Goal: Task Accomplishment & Management: Manage account settings

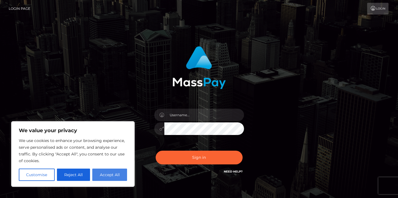
click at [105, 176] on button "Accept All" at bounding box center [109, 175] width 35 height 12
checkbox input "true"
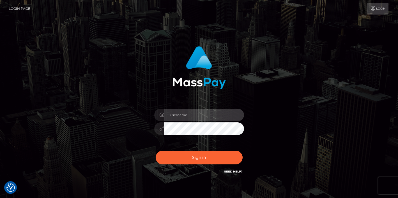
click at [184, 118] on input "text" at bounding box center [204, 115] width 80 height 13
type input "[EMAIL_ADDRESS][DOMAIN_NAME]"
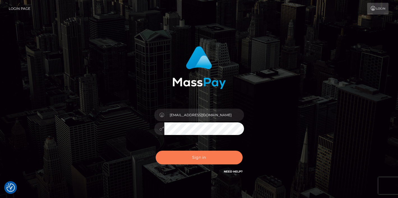
click at [206, 161] on button "Sign in" at bounding box center [199, 158] width 87 height 14
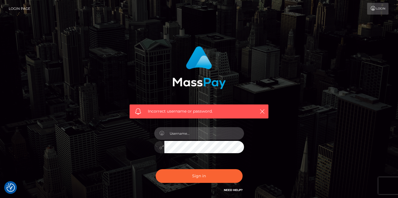
click at [196, 133] on input "text" at bounding box center [204, 133] width 80 height 13
type input "[EMAIL_ADDRESS][DOMAIN_NAME]"
click at [222, 138] on input "[EMAIL_ADDRESS][DOMAIN_NAME]" at bounding box center [204, 133] width 80 height 13
click at [223, 136] on input "[EMAIL_ADDRESS][DOMAIN_NAME]" at bounding box center [204, 133] width 80 height 13
click at [311, 114] on div "Incorrect username or password. [EMAIL_ADDRESS][DOMAIN_NAME]" at bounding box center [199, 122] width 320 height 161
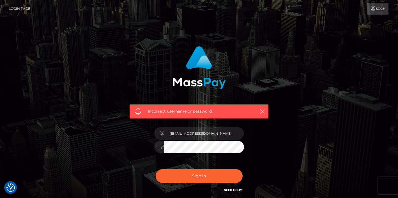
click at [135, 170] on div "Incorrect username or password. [EMAIL_ADDRESS][DOMAIN_NAME]" at bounding box center [198, 120] width 147 height 156
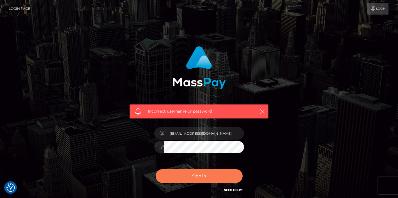
click at [192, 175] on button "Sign in" at bounding box center [199, 176] width 87 height 14
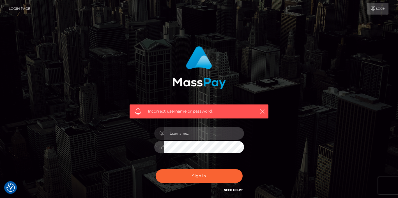
type input "[EMAIL_ADDRESS][DOMAIN_NAME]"
click at [148, 157] on div "Incorrect username or password. [EMAIL_ADDRESS][DOMAIN_NAME]" at bounding box center [198, 120] width 147 height 156
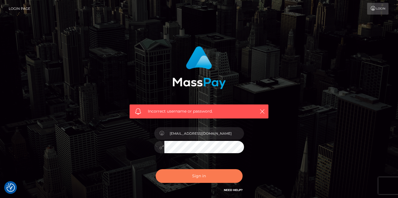
click at [194, 178] on button "Sign in" at bounding box center [199, 176] width 87 height 14
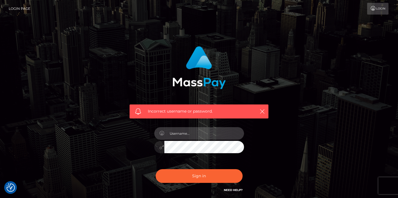
click at [210, 136] on input "text" at bounding box center [204, 133] width 80 height 13
type input "[EMAIL_ADDRESS][DOMAIN_NAME]"
click at [274, 141] on div "Incorrect username or password. [EMAIL_ADDRESS][DOMAIN_NAME]" at bounding box center [199, 122] width 156 height 161
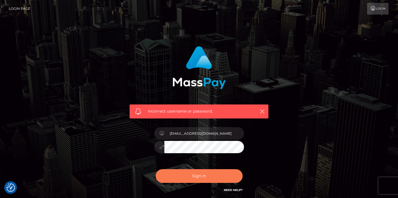
click at [195, 178] on button "Sign in" at bounding box center [199, 176] width 87 height 14
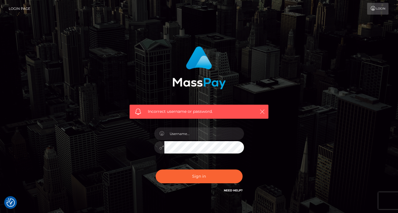
click at [262, 111] on icon "button" at bounding box center [263, 112] width 6 height 6
click at [260, 111] on icon "button" at bounding box center [263, 112] width 6 height 6
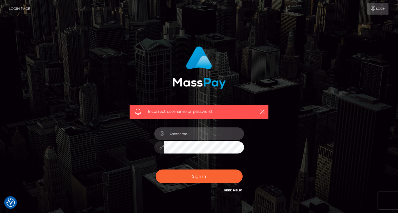
click at [188, 137] on input "text" at bounding box center [204, 133] width 80 height 13
type input "[EMAIL_ADDRESS][DOMAIN_NAME]"
click at [277, 167] on div "Incorrect username or password. qtoboliqev@gmail.com" at bounding box center [199, 122] width 320 height 161
click at [269, 17] on nav "Login Page Login" at bounding box center [199, 8] width 398 height 17
click at [281, 141] on div "Incorrect username or password. qtoboliqev@gmail.com" at bounding box center [199, 122] width 320 height 161
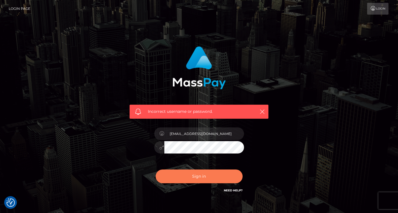
click at [185, 178] on button "Sign in" at bounding box center [199, 176] width 87 height 14
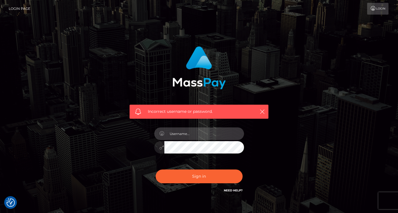
click at [203, 131] on input "text" at bounding box center [204, 133] width 80 height 13
paste input "[EMAIL_ADDRESS][DOMAIN_NAME]"
type input "[EMAIL_ADDRESS][DOMAIN_NAME]"
click at [272, 134] on div "Incorrect username or password. qtoboliqev@gmail.com" at bounding box center [198, 120] width 147 height 156
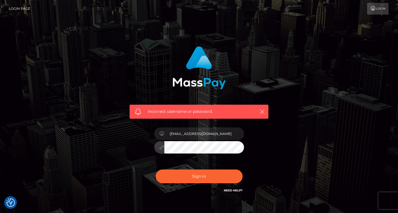
click at [146, 158] on div "Incorrect username or password. qtoboliqev@gmail.com" at bounding box center [198, 120] width 147 height 156
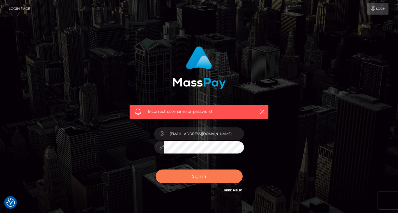
click at [193, 175] on button "Sign in" at bounding box center [199, 176] width 87 height 14
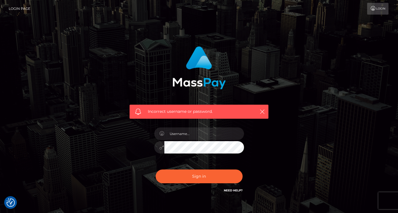
click at [380, 10] on link "Login" at bounding box center [377, 9] width 21 height 12
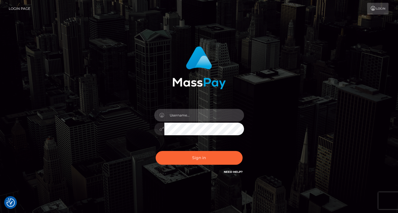
click at [193, 116] on input "text" at bounding box center [204, 115] width 80 height 13
type input "[EMAIL_ADDRESS][DOMAIN_NAME]"
click at [104, 154] on div "[EMAIL_ADDRESS][DOMAIN_NAME] Sign in" at bounding box center [199, 113] width 320 height 143
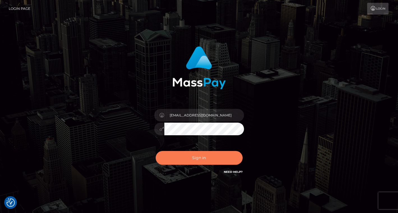
click at [186, 159] on button "Sign in" at bounding box center [199, 158] width 87 height 14
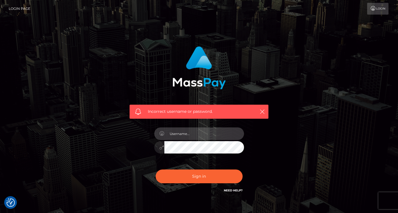
click at [196, 132] on input "text" at bounding box center [204, 133] width 80 height 13
type input "qtoboliqev@gmail.com"
click at [271, 164] on div "Incorrect username or password. qtoboliqev@gmail.com" at bounding box center [198, 120] width 147 height 156
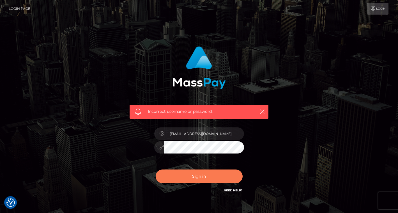
click at [175, 176] on button "Sign in" at bounding box center [199, 176] width 87 height 14
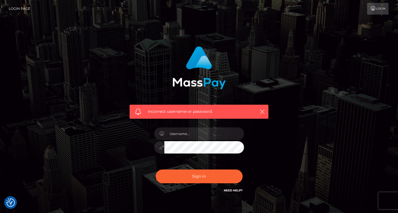
click at [198, 125] on div at bounding box center [199, 144] width 98 height 43
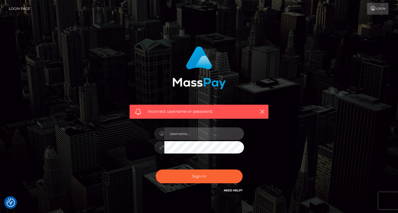
click at [187, 136] on input "text" at bounding box center [204, 133] width 80 height 13
type input "[EMAIL_ADDRESS][DOMAIN_NAME]"
click at [278, 158] on div "Incorrect username or password. [EMAIL_ADDRESS][DOMAIN_NAME]" at bounding box center [199, 122] width 320 height 161
click at [143, 160] on div "Incorrect username or password. [EMAIL_ADDRESS][DOMAIN_NAME]" at bounding box center [198, 120] width 147 height 156
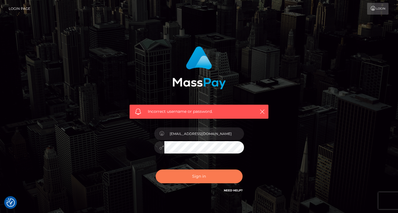
click at [202, 178] on button "Sign in" at bounding box center [199, 176] width 87 height 14
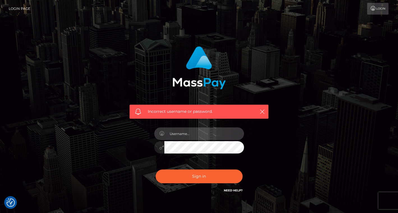
click at [197, 135] on input "text" at bounding box center [204, 133] width 80 height 13
paste input "[EMAIL_ADDRESS][DOMAIN_NAME]"
type input "[EMAIL_ADDRESS][DOMAIN_NAME]"
click at [285, 137] on div "Incorrect username or password. [EMAIL_ADDRESS][DOMAIN_NAME]" at bounding box center [199, 122] width 320 height 161
click at [127, 173] on div "Incorrect username or password. [EMAIL_ADDRESS][DOMAIN_NAME]" at bounding box center [198, 120] width 147 height 156
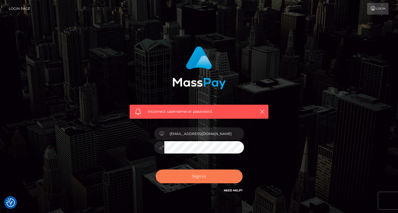
click at [198, 176] on button "Sign in" at bounding box center [199, 176] width 87 height 14
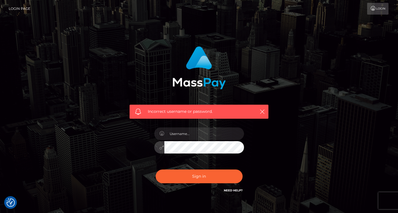
click at [302, 134] on div "Incorrect username or password." at bounding box center [199, 122] width 320 height 161
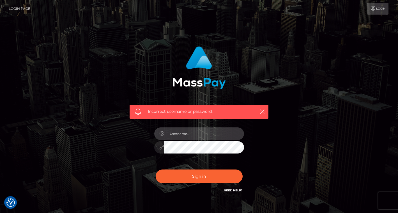
click at [194, 132] on input "text" at bounding box center [204, 133] width 80 height 13
paste input "qtoboliqev@gmail.com"
type input "qtoboliqev@gmail.com"
click at [290, 121] on div "Incorrect username or password. qtoboliqev@gmail.com" at bounding box center [199, 122] width 320 height 161
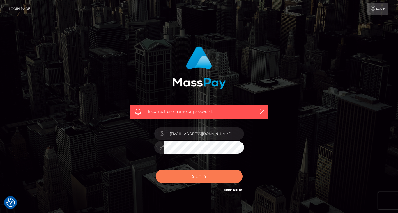
click at [203, 179] on button "Sign in" at bounding box center [199, 176] width 87 height 14
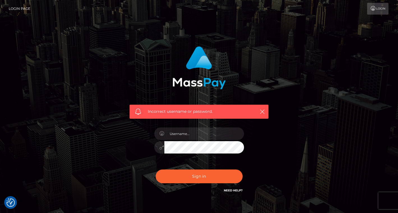
click at [238, 191] on link "Need Help?" at bounding box center [233, 191] width 19 height 4
click at [310, 71] on div "Incorrect username or password." at bounding box center [199, 122] width 320 height 161
click at [21, 9] on link "Login Page" at bounding box center [20, 9] width 22 height 12
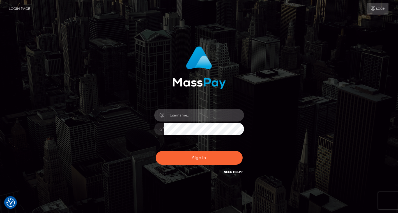
click at [191, 116] on input "text" at bounding box center [204, 115] width 80 height 13
type input "[EMAIL_ADDRESS][DOMAIN_NAME]"
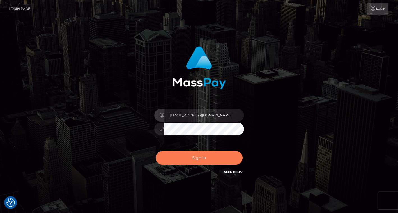
click at [205, 156] on button "Sign in" at bounding box center [199, 158] width 87 height 14
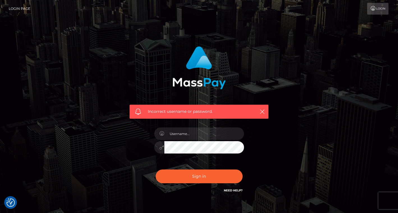
scroll to position [33, 0]
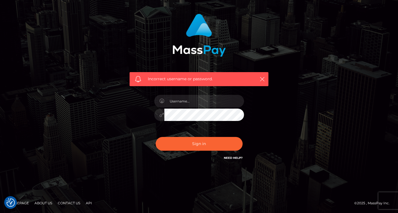
click at [71, 203] on link "Contact Us" at bounding box center [69, 203] width 27 height 9
drag, startPoint x: 148, startPoint y: 80, endPoint x: 220, endPoint y: 81, distance: 72.1
click at [220, 81] on span "Incorrect username or password." at bounding box center [199, 79] width 102 height 6
copy span "Incorrect username or password."
